Goal: Complete application form: Complete application form

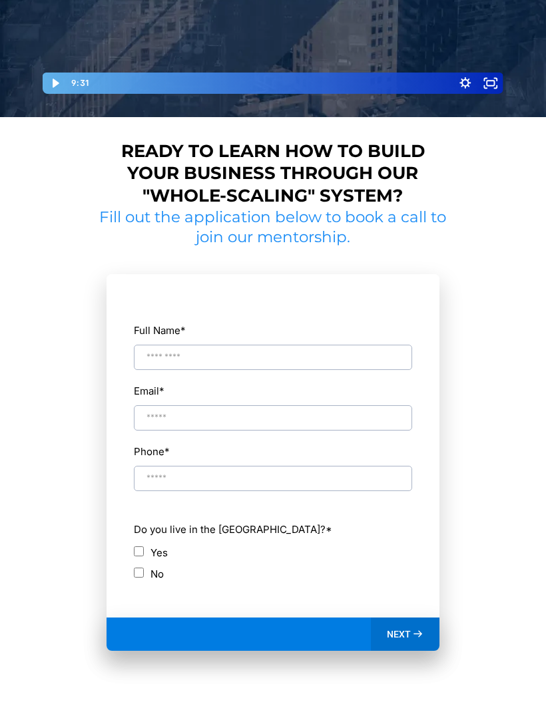
scroll to position [426, 0]
click at [142, 565] on div "No" at bounding box center [272, 574] width 277 height 18
click at [136, 573] on div "No" at bounding box center [272, 574] width 277 height 18
click at [217, 363] on input "Full Name *" at bounding box center [272, 357] width 277 height 25
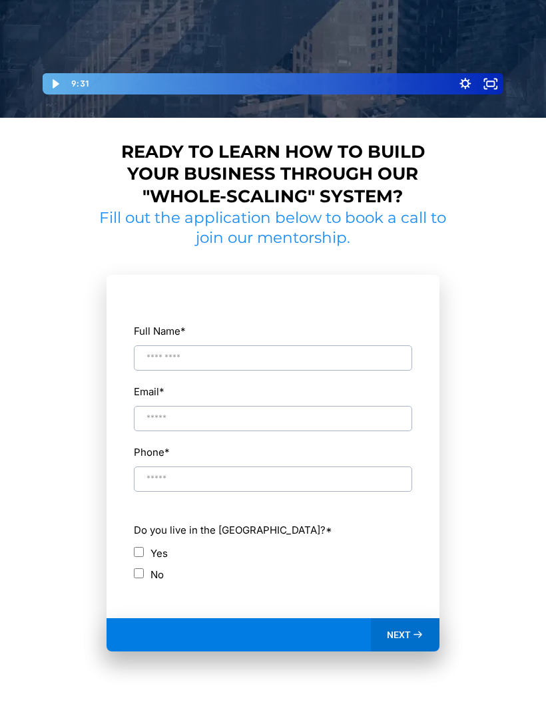
type input "*"
type input "**********"
click at [150, 416] on input "Email *" at bounding box center [272, 418] width 277 height 25
type input "**********"
click at [158, 475] on input "Phone *" at bounding box center [272, 478] width 277 height 25
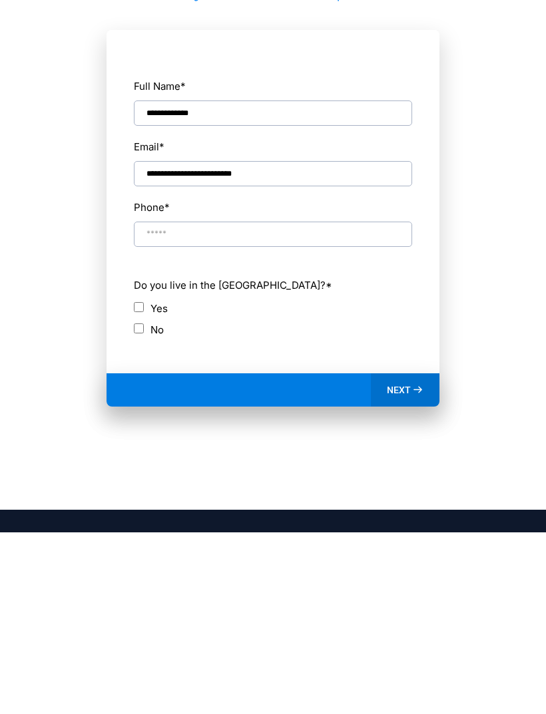
scroll to position [512, 0]
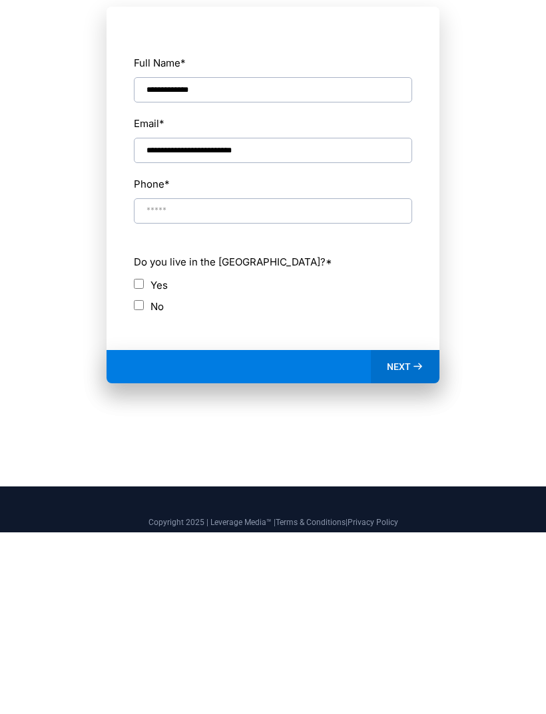
click at [408, 542] on span "NEXT" at bounding box center [399, 548] width 24 height 12
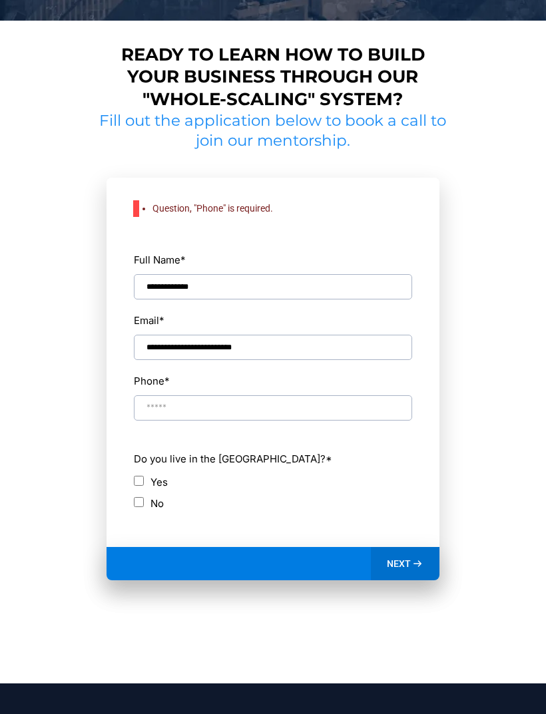
scroll to position [531, 0]
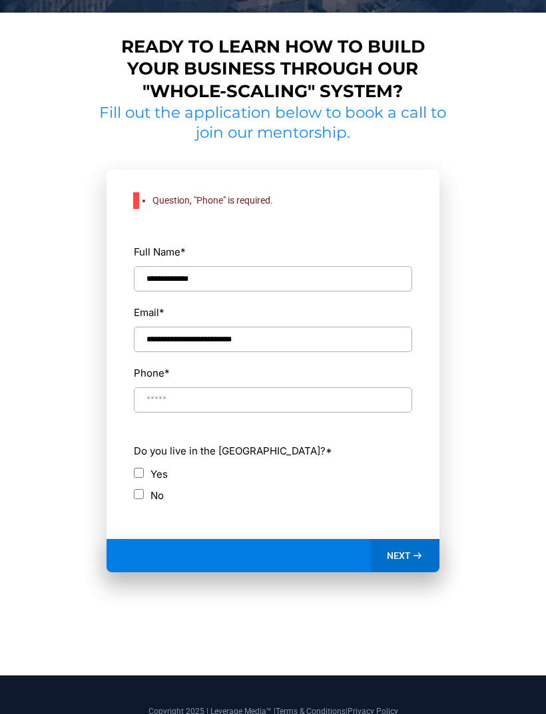
click at [382, 391] on input "Phone *" at bounding box center [272, 399] width 277 height 25
type input "**********"
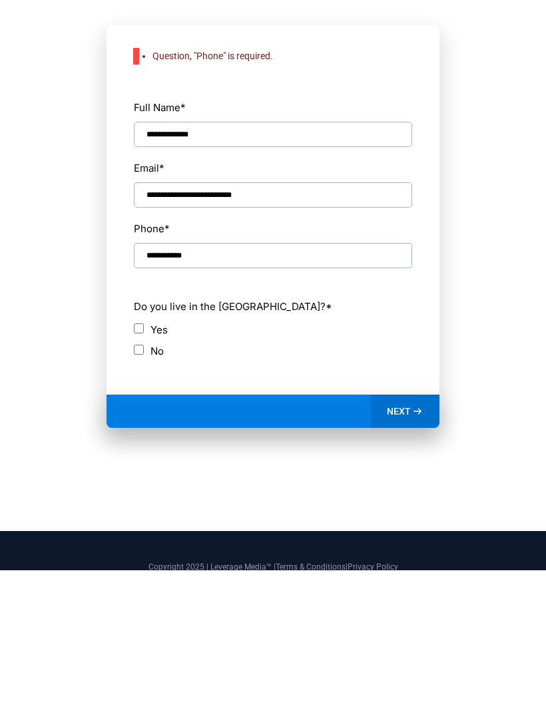
scroll to position [572, 0]
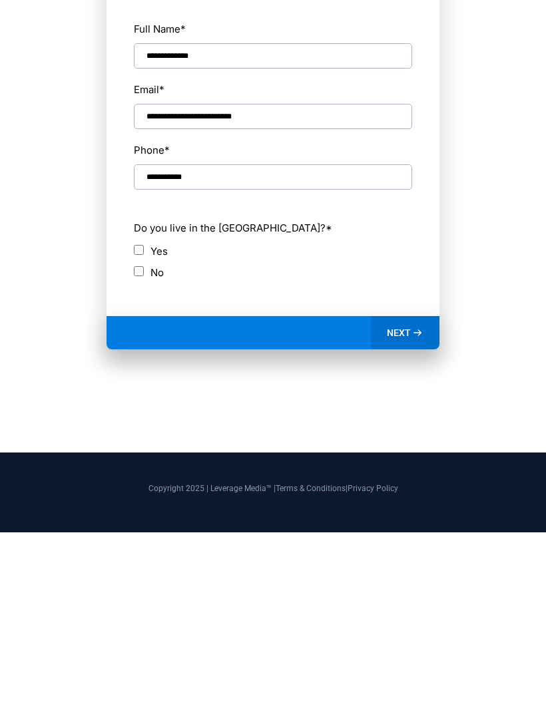
click at [383, 307] on div "**********" at bounding box center [272, 333] width 279 height 329
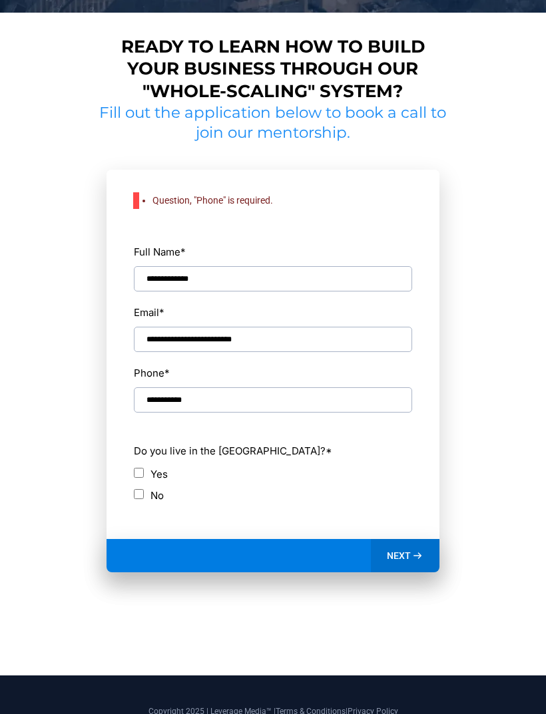
click at [394, 551] on span "NEXT" at bounding box center [399, 556] width 24 height 12
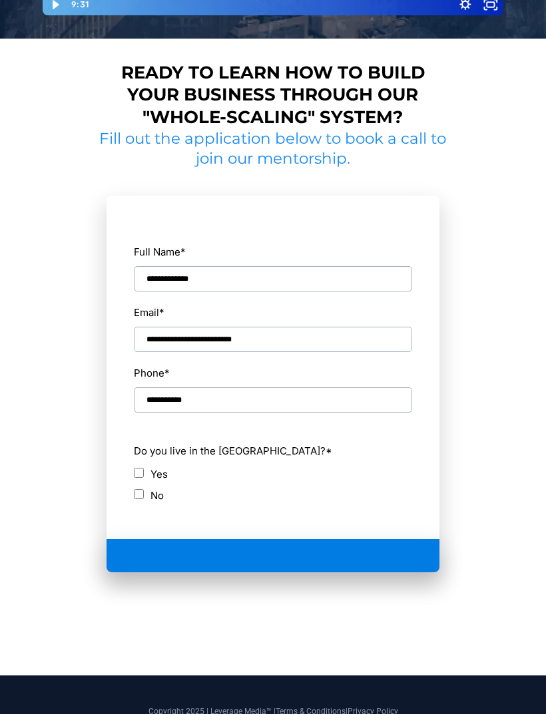
scroll to position [396, 0]
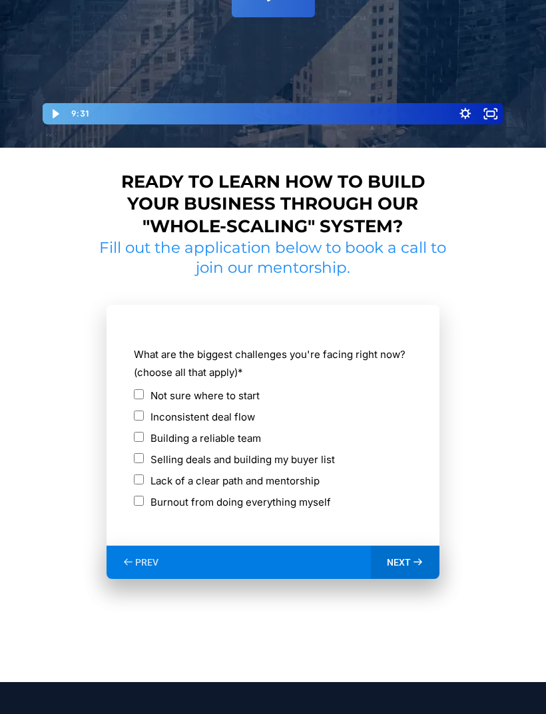
click at [379, 569] on div "NEXT" at bounding box center [405, 562] width 69 height 33
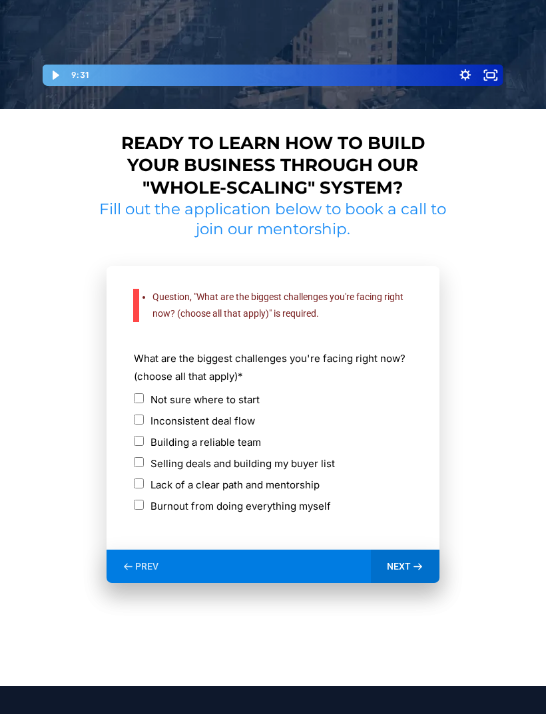
scroll to position [445, 0]
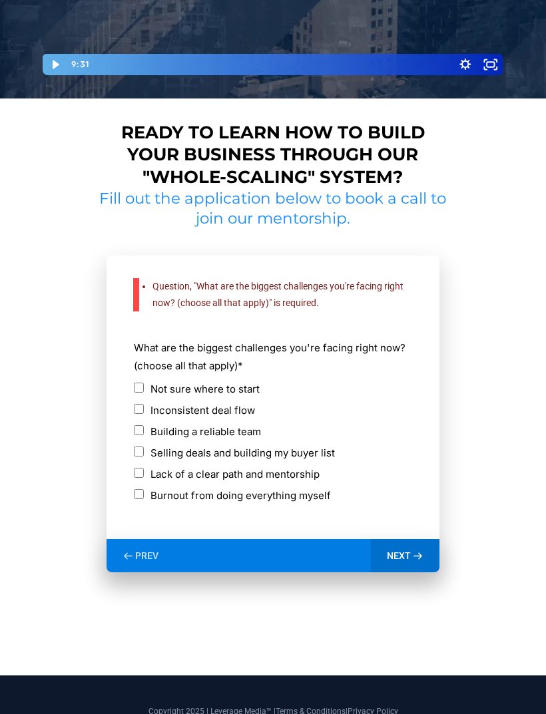
click at [145, 380] on div "Not sure where to start" at bounding box center [272, 389] width 277 height 18
click at [408, 550] on span "NEXT" at bounding box center [399, 556] width 24 height 12
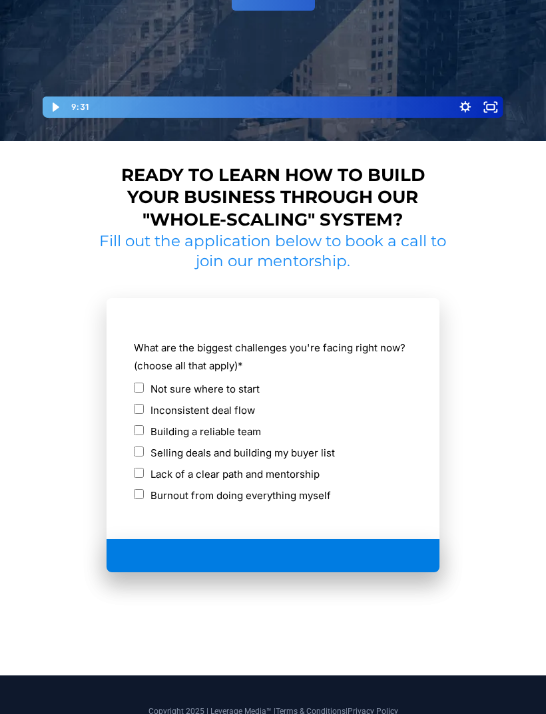
scroll to position [360, 0]
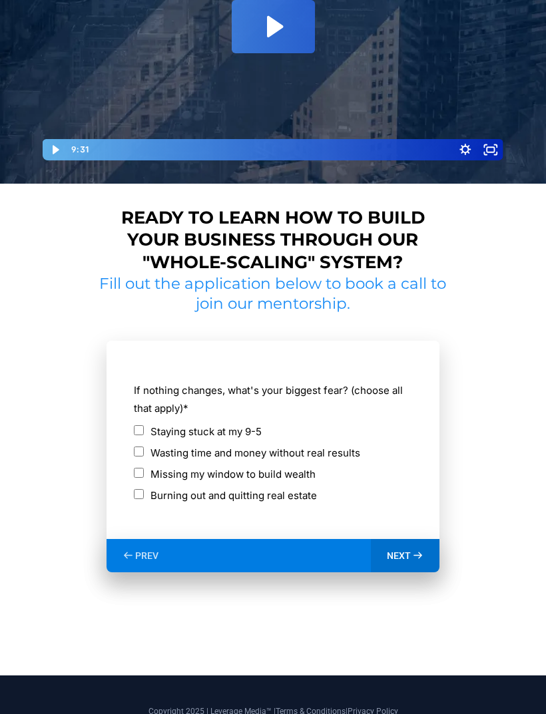
click at [419, 552] on icon at bounding box center [417, 555] width 11 height 11
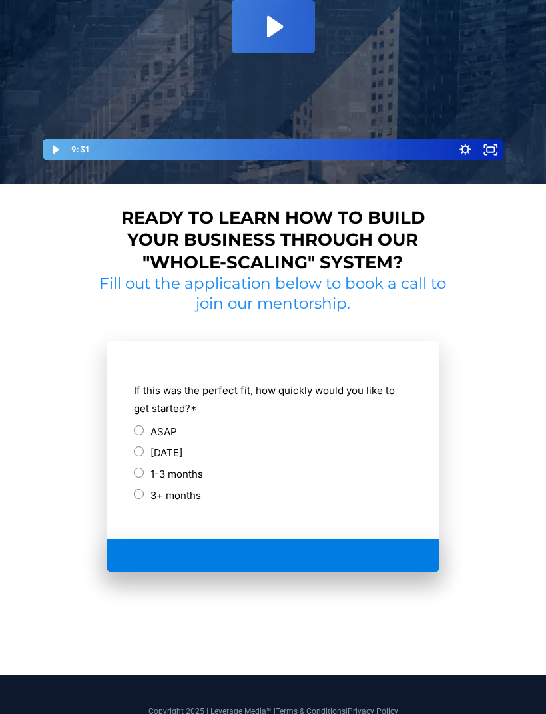
click at [411, 549] on div at bounding box center [272, 555] width 332 height 33
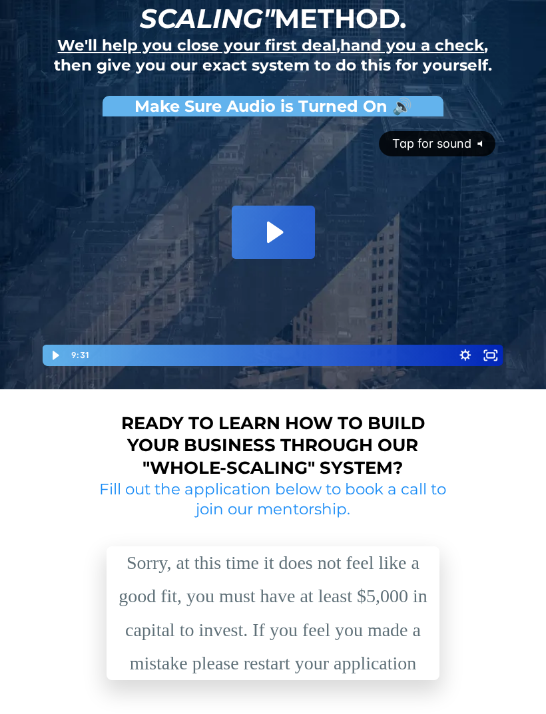
scroll to position [261, 0]
